Goal: Task Accomplishment & Management: Use online tool/utility

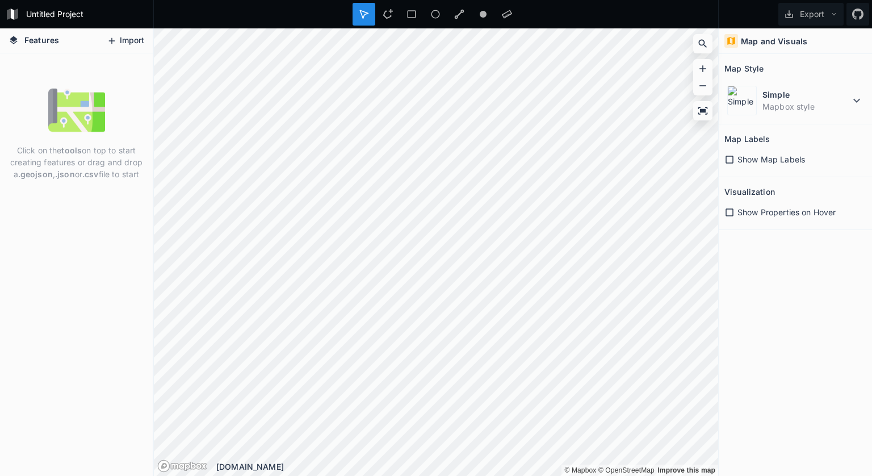
click at [119, 41] on button "Import" at bounding box center [125, 41] width 49 height 18
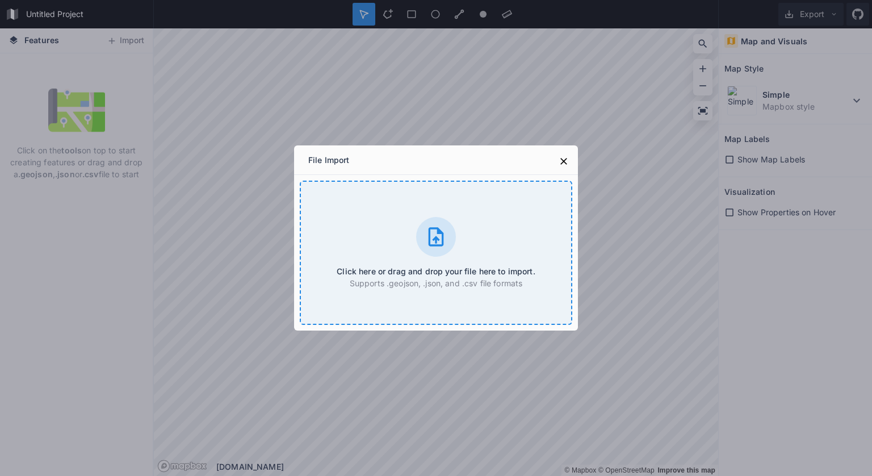
click at [445, 236] on icon at bounding box center [436, 236] width 23 height 23
click at [463, 203] on div "Click here or drag and drop your file here to import. Supports .geojson, .json,…" at bounding box center [436, 252] width 272 height 144
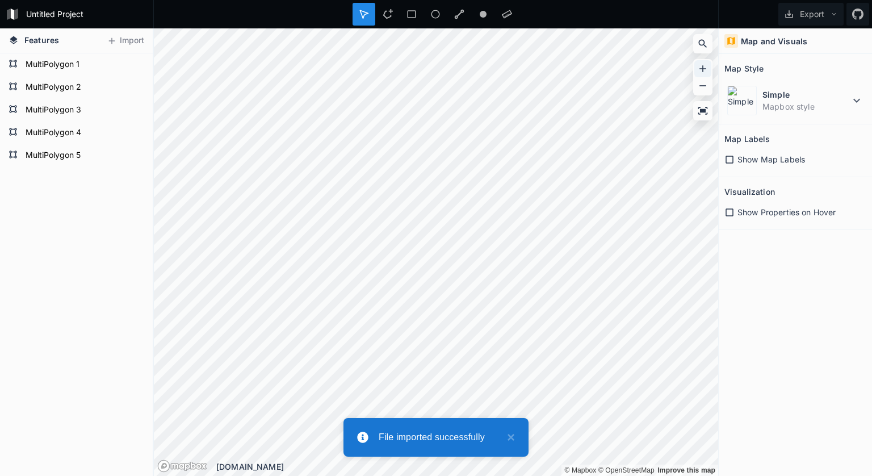
click at [702, 72] on icon at bounding box center [702, 68] width 11 height 11
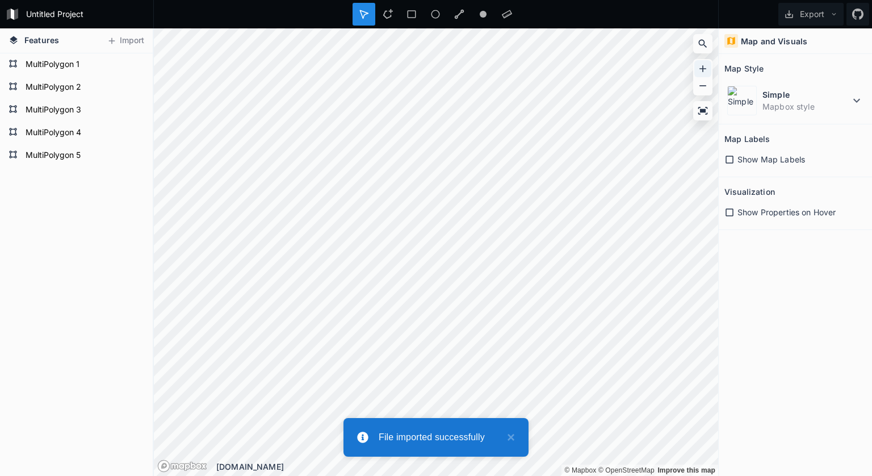
click at [702, 72] on icon at bounding box center [702, 68] width 11 height 11
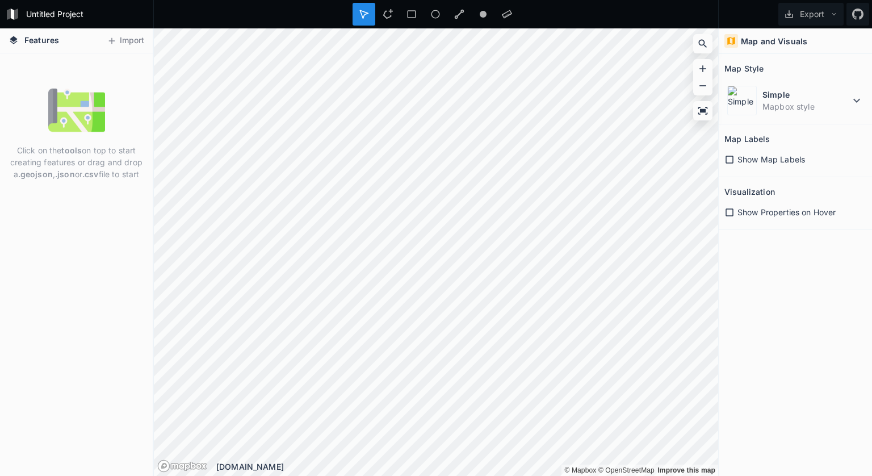
click at [751, 177] on section "Visualization Show Properties on Hover" at bounding box center [795, 203] width 153 height 53
